Goal: Check status

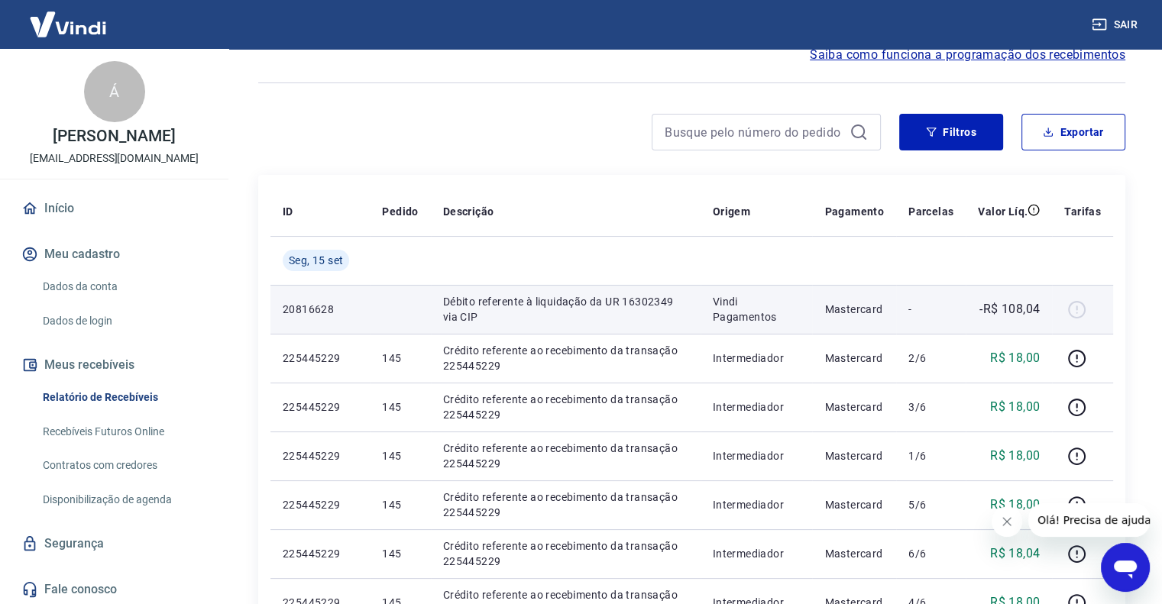
scroll to position [153, 0]
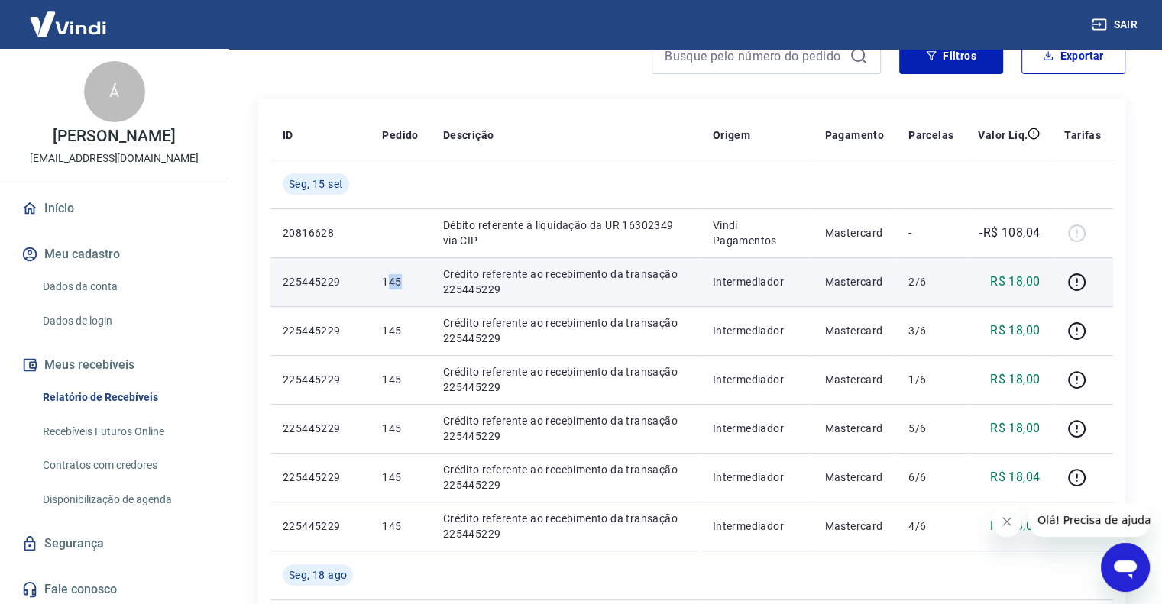
drag, startPoint x: 390, startPoint y: 283, endPoint x: 408, endPoint y: 283, distance: 18.3
click at [408, 283] on p "145" at bounding box center [400, 281] width 36 height 15
